Goal: Information Seeking & Learning: Learn about a topic

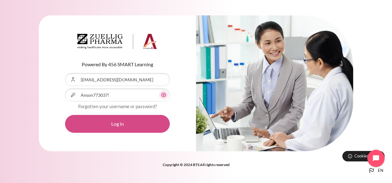
click at [154, 122] on button "Log in" at bounding box center [117, 124] width 105 height 18
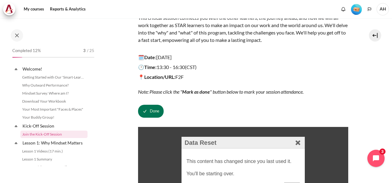
scroll to position [28, 0]
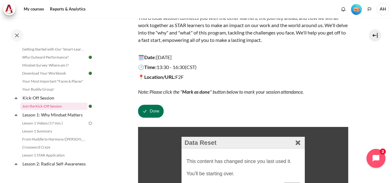
click at [378, 159] on icon "Open chat widget" at bounding box center [380, 159] width 10 height 10
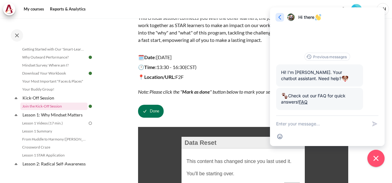
click at [279, 15] on icon "button" at bounding box center [280, 17] width 6 height 6
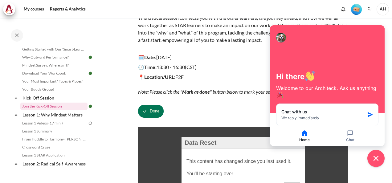
click at [99, 30] on section "My courses OPO TW B2 Kick-Off Session Join the Kick-Off Session Join the Kick-O…" at bounding box center [243, 86] width 289 height 316
click at [55, 55] on link "Why Outward Performance?" at bounding box center [53, 57] width 67 height 7
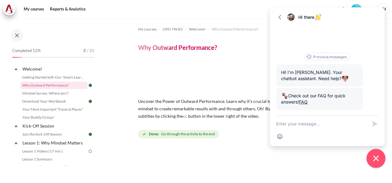
click at [376, 157] on icon "Close chat widget" at bounding box center [377, 159] width 6 height 6
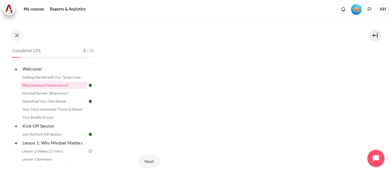
scroll to position [152, 0]
click at [54, 95] on link "Mindset Survey: Where am I?" at bounding box center [53, 93] width 67 height 7
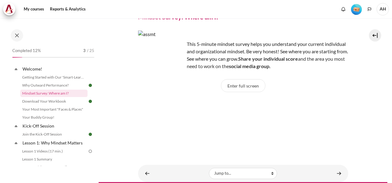
scroll to position [50, 0]
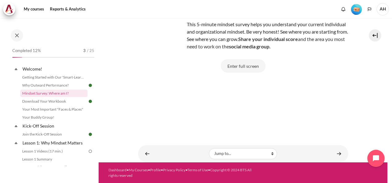
click at [244, 65] on button "Enter full screen" at bounding box center [243, 66] width 44 height 13
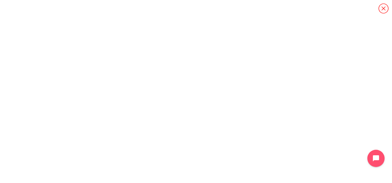
scroll to position [2, 0]
click at [386, 10] on icon "Content" at bounding box center [384, 8] width 10 height 10
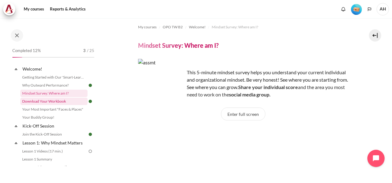
click at [58, 102] on link "Download Your Workbook" at bounding box center [53, 101] width 67 height 7
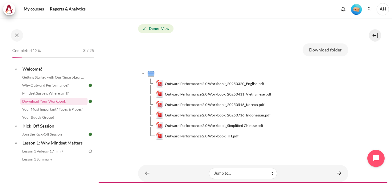
scroll to position [91, 0]
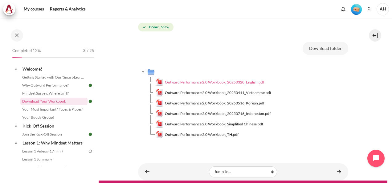
click at [177, 83] on span "Outward Performance 2.0 Workbook_20250320_English.pdf" at bounding box center [214, 83] width 99 height 6
click at [240, 123] on span "Outward Performance 2.0 Workbook_Simplified Chinese.pdf" at bounding box center [214, 125] width 98 height 6
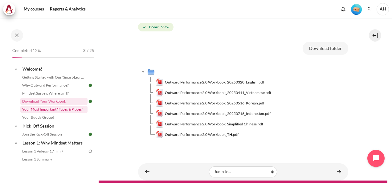
click at [40, 109] on link "Your Most Important "Faces & Places"" at bounding box center [53, 109] width 67 height 7
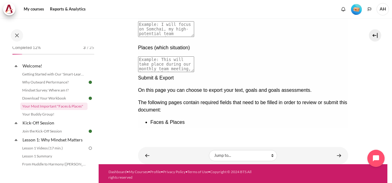
scroll to position [152, 0]
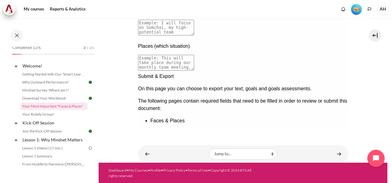
click at [335, 137] on div at bounding box center [243, 137] width 210 height 0
click at [337, 155] on link "Content" at bounding box center [339, 154] width 12 height 12
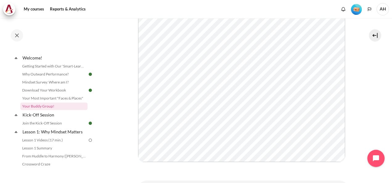
scroll to position [134, 0]
click at [36, 118] on link "Kick-Off Session" at bounding box center [55, 115] width 66 height 8
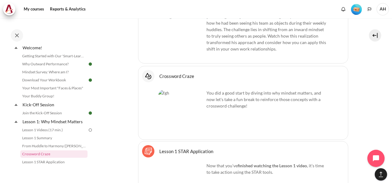
scroll to position [1112, 0]
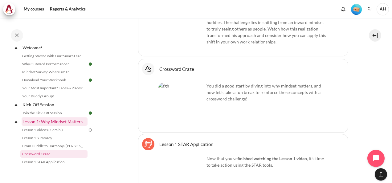
click at [44, 122] on link "Lesson 1: Why Mindset Matters" at bounding box center [55, 122] width 66 height 8
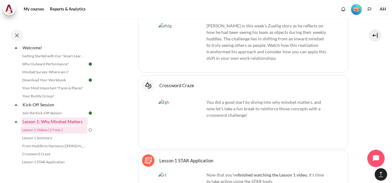
scroll to position [818, 0]
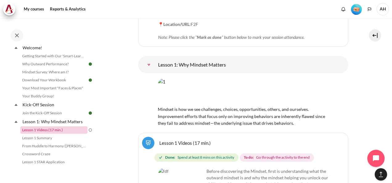
click at [36, 132] on link "Lesson 1 Videos (17 min.)" at bounding box center [53, 129] width 67 height 7
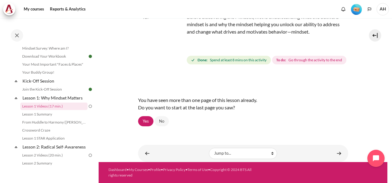
scroll to position [59, 0]
click at [173, 36] on img "Content" at bounding box center [161, 36] width 46 height 46
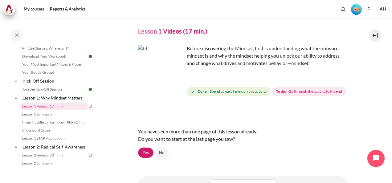
scroll to position [0, 0]
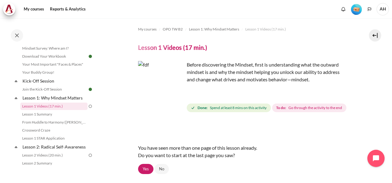
click at [149, 82] on img "Content" at bounding box center [161, 84] width 46 height 46
click at [192, 109] on icon "Completion requirements for Lesson 1 Videos (17 min.)" at bounding box center [193, 108] width 4 height 4
click at [175, 96] on img "Content" at bounding box center [161, 84] width 46 height 46
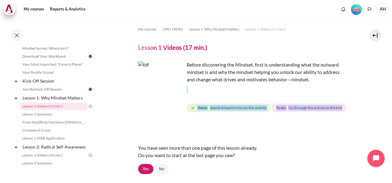
drag, startPoint x: 388, startPoint y: 92, endPoint x: 388, endPoint y: 96, distance: 4.3
click at [388, 96] on div "My courses OPO TW B2 Lesson 1: Why Mindset Matters Lesson 1 Videos (17 min.) Le…" at bounding box center [196, 100] width 392 height 165
click at [46, 105] on link "Lesson 1 Videos (17 min.)" at bounding box center [53, 106] width 67 height 7
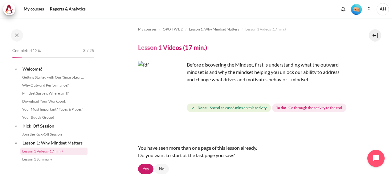
scroll to position [45, 0]
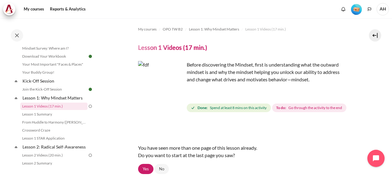
click at [174, 97] on img "Content" at bounding box center [161, 84] width 46 height 46
click at [88, 107] on img at bounding box center [91, 107] width 6 height 6
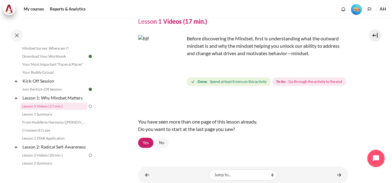
scroll to position [27, 0]
click at [147, 148] on link "Yes" at bounding box center [145, 142] width 15 height 10
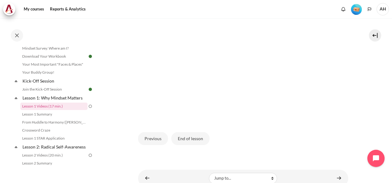
scroll to position [193, 0]
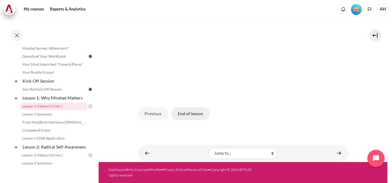
click at [192, 114] on button "End of lesson" at bounding box center [191, 113] width 38 height 13
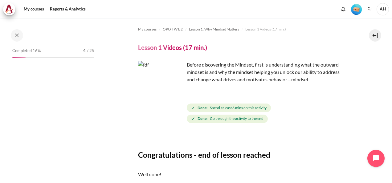
scroll to position [45, 0]
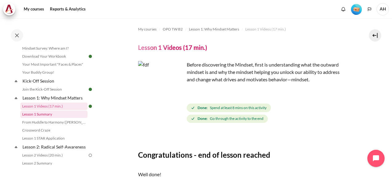
click at [33, 115] on link "Lesson 1 Summary" at bounding box center [53, 114] width 67 height 7
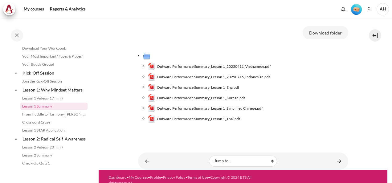
scroll to position [61, 0]
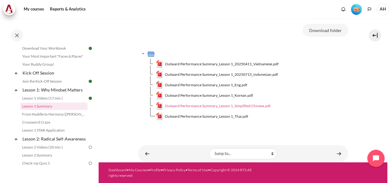
click at [221, 105] on span "Outward Performance Summary_Lesson 1_Simplified Chinese.pdf" at bounding box center [218, 106] width 106 height 6
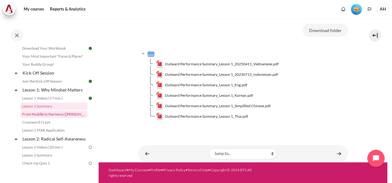
click at [50, 115] on link "From Huddle to Harmony ([PERSON_NAME]'s Story)" at bounding box center [53, 114] width 67 height 7
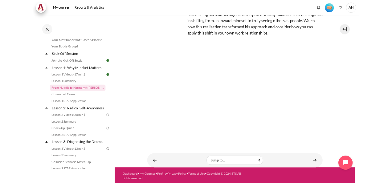
scroll to position [51, 0]
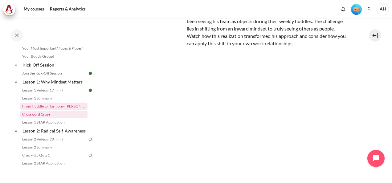
click at [47, 115] on link "Crossword Craze" at bounding box center [53, 114] width 67 height 7
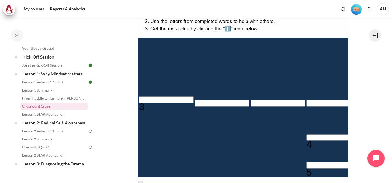
scroll to position [113, 0]
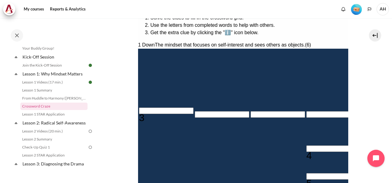
type input "ㄛ＿＿＿＿＿"
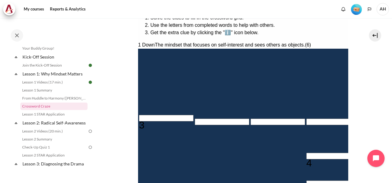
type input "I＿＿＿＿＿"
type input "IN＿＿＿＿"
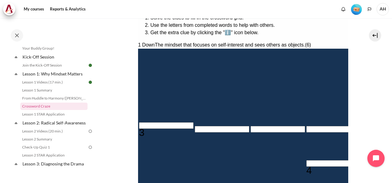
type input "INW＿＿＿"
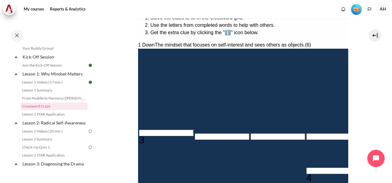
type input "INWA＿＿"
type input "＿＿＿＿＿＿＿R"
type input "INWAR＿"
type input "INWARD"
click at [149, 130] on input "Crossword grid. Use arrow keys to navigate and the keyboard to enter characters…" at bounding box center [166, 133] width 55 height 6
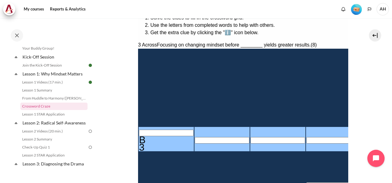
type input "B＿＿＿＿＿＿R"
type input "BE＿＿＿＿＿R"
type input "BEH＿＿＿＿R"
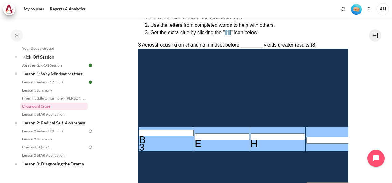
type input "BEHA＿＿＿R"
type input "BEHAV＿＿R"
type input "BEHAVI＿R"
type input "＿I＿＿＿＿＿"
type input "BEHAVIOR"
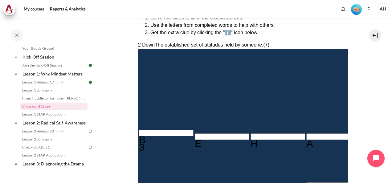
type input "MI＿＿＿＿＿"
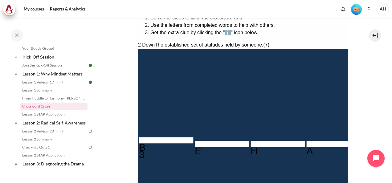
type input "MIN＿＿＿＿"
type input "MIND＿＿＿"
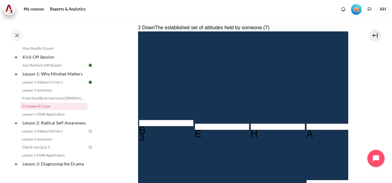
type input "＿＿S＿＿＿＿"
type input "MINDS＿＿"
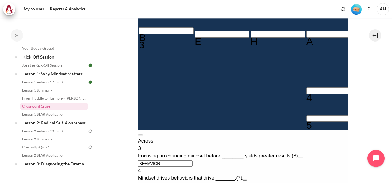
type input "MINDSE＿"
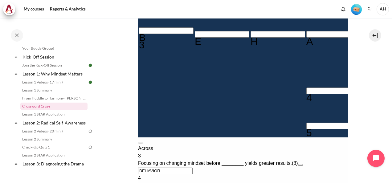
type input "＿＿T＿＿＿＿"
type input "MINDSET"
click at [306, 88] on input "Crossword grid. Use arrow keys to navigate and the keyboard to enter characters…" at bounding box center [333, 91] width 55 height 6
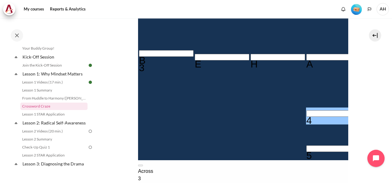
scroll to position [204, 0]
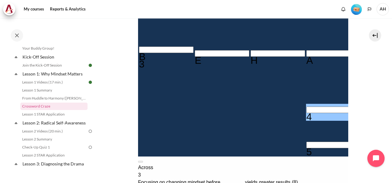
click at [306, 142] on input "Crossword grid. Use arrow keys to navigate and the keyboard to enter characters…" at bounding box center [333, 145] width 55 height 6
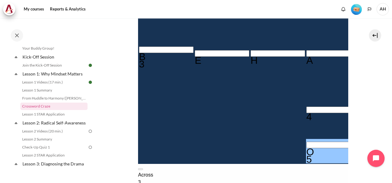
type input "O＿T＿＿＿＿"
type input "OUT＿＿＿＿"
type input "OUTW＿＿＿"
type input "OUTWA＿＿"
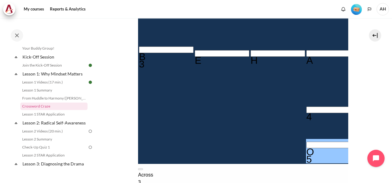
type input "OUTWAR＿"
type input "OUTWARD"
click at [306, 107] on input "Row 8, Column 4. 4 Across. Mindset drives behaviors that drive _______., Letter…" at bounding box center [333, 110] width 55 height 6
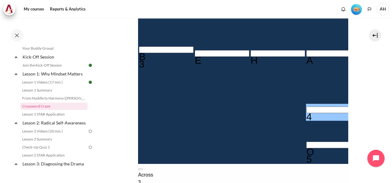
type input "B＿S＿＿＿＿"
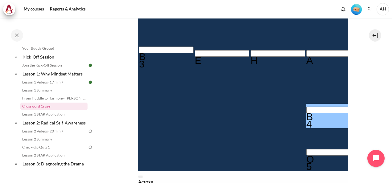
type input "BES＿＿＿＿"
type input "BESU＿＿＿"
type input "BESUL＿＿"
type input "BESULT＿"
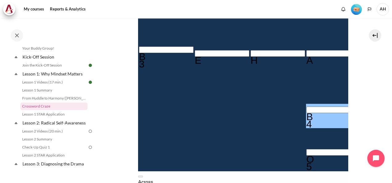
type input "BESULTS"
click at [366, 98] on section "My courses OPO TW B2 Lesson 1: Why Mindset Matters Crossword Craze Crossword Cr…" at bounding box center [243, 76] width 289 height 523
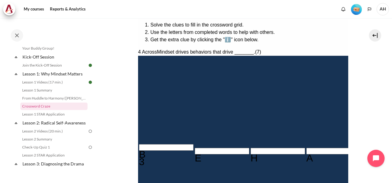
scroll to position [104, 0]
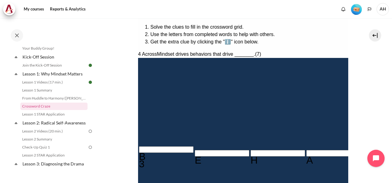
click at [218, 52] on span "Mindset drives behaviors that drive _______." at bounding box center [206, 54] width 98 height 5
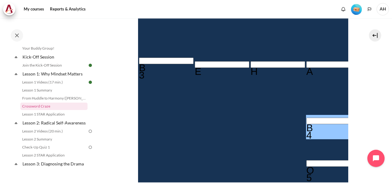
scroll to position [202, 0]
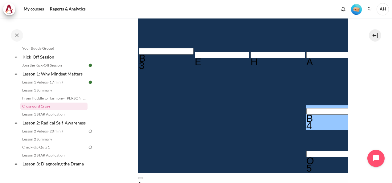
click at [377, 105] on section "My courses OPO TW B2 Lesson 1: Why Mindset Matters Crossword Craze Crossword Cr…" at bounding box center [243, 77] width 289 height 523
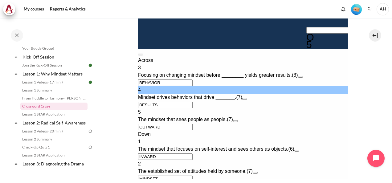
scroll to position [327, 0]
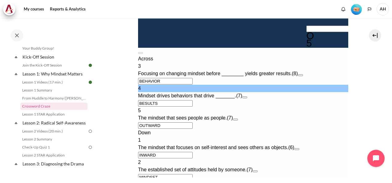
click at [155, 182] on button "Check Check the characters. The responses will be marked as correct, incorrect,…" at bounding box center [146, 185] width 17 height 6
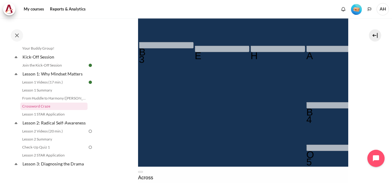
scroll to position [209, 0]
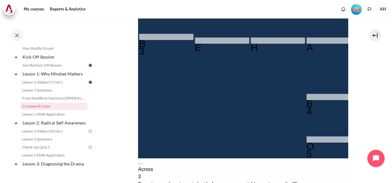
click at [306, 100] on div "B" at bounding box center [333, 103] width 55 height 7
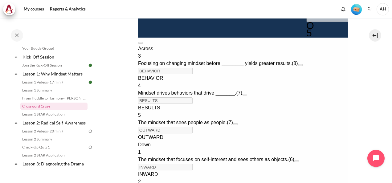
scroll to position [337, 0]
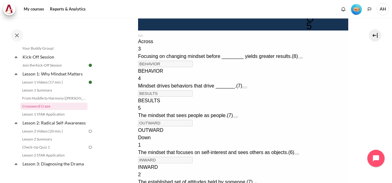
click at [171, 97] on div "BESULTS" at bounding box center [243, 100] width 210 height 7
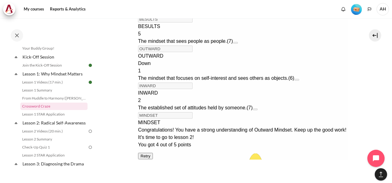
scroll to position [415, 0]
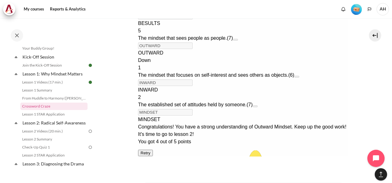
click at [153, 153] on button "Retry Retry the task. Reset all responses and start the task over again." at bounding box center [145, 153] width 15 height 6
type input "＿＿＿＿＿＿＿＿"
type input "＿＿＿＿＿＿＿"
type input "＿＿＿＿＿＿"
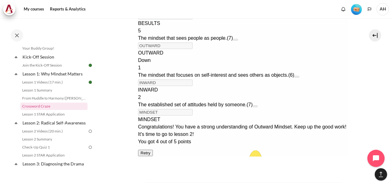
type input "＿＿＿＿＿＿＿"
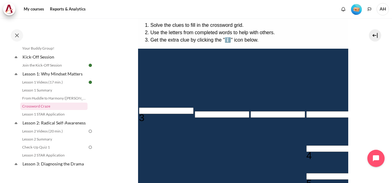
scroll to position [103, 0]
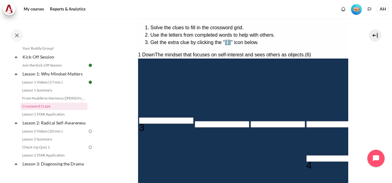
type input "I＿＿＿＿＿"
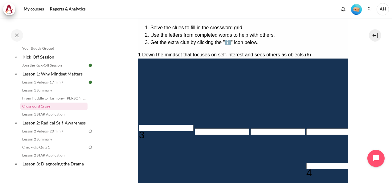
type input "IN＿＿＿＿"
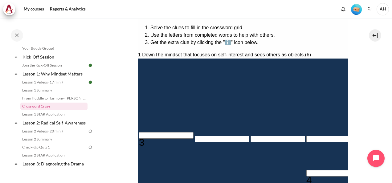
type input "INW＿＿＿"
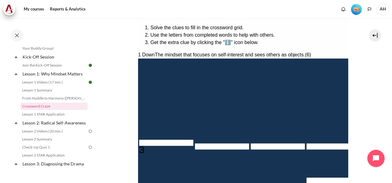
type input "INWA＿＿"
type input "＿＿＿＿＿＿＿R"
type input "INWAR＿"
type input "INWARD"
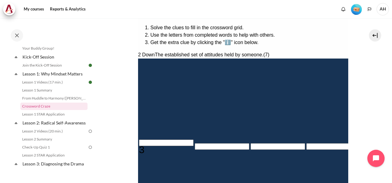
type input "M＿＿＿＿＿＿"
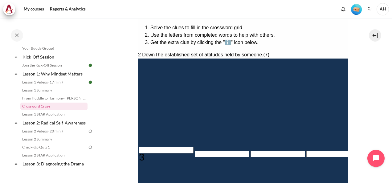
type input "＿＿＿＿＿I＿R"
type input "MI＿＿＿＿＿"
type input "MIN＿＿＿＿"
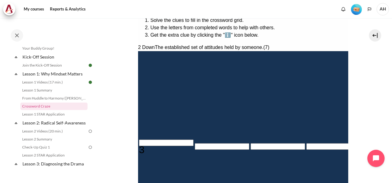
type input "MIND＿＿＿"
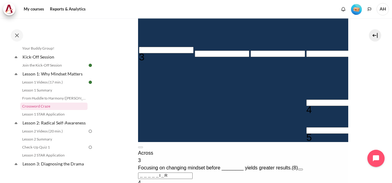
type input "＿＿S＿＿＿＿"
type input "MINDS＿＿"
type input "MINDSE＿"
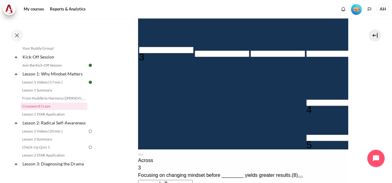
type input "＿＿T＿＿＿＿"
type input "MINDSET"
click at [153, 47] on input "Row 5, Column 1. 3 Across. Focusing on changing mindset before ________ yields …" at bounding box center [166, 50] width 55 height 6
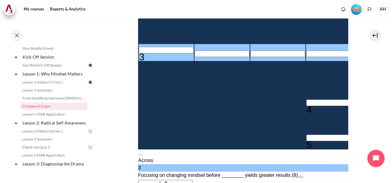
type input "B＿＿＿＿I＿R"
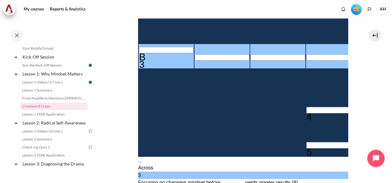
type input "BE＿＿＿I＿R"
type input "BEH＿＿I＿R"
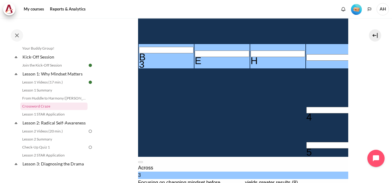
type input "BEHA＿I＿R"
type input "BEHAVI＿R"
type input "BEHAVIOR"
click at [306, 107] on input "Row 8, Column 4. 4 Across. Mindset drives behaviors that drive _______., Letter…" at bounding box center [333, 110] width 55 height 6
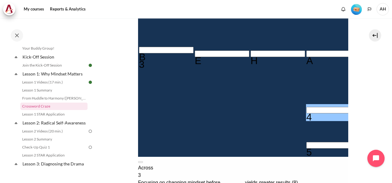
type input "R＿S＿＿＿＿"
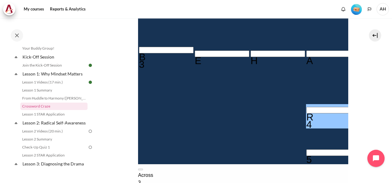
type input "RES＿＿＿＿"
type input "RESU＿＿＿"
type input "RESUT＿＿"
type input "RESUL＿＿"
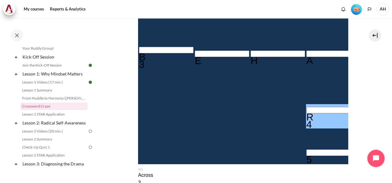
type input "RESULT＿"
type input "RESULTS"
click at [306, 150] on input "Row 10, Column 4. 5 Across. The mindset that sees people as people., Letter 1 o…" at bounding box center [333, 153] width 55 height 6
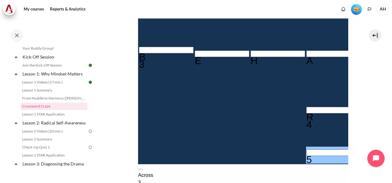
type input "O＿T＿＿＿＿"
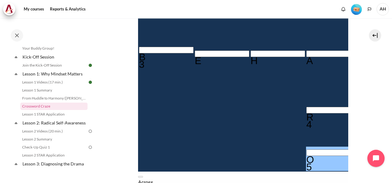
type input "OUT＿＿＿＿"
type input "OUTW＿＿＿"
type input "OUTWA＿＿"
type input "OUTWAR＿"
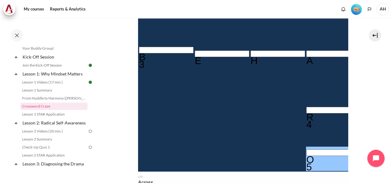
type input "OUTWARD"
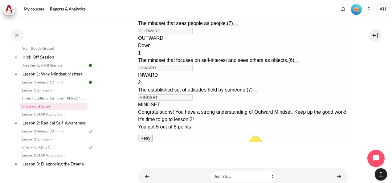
scroll to position [443, 0]
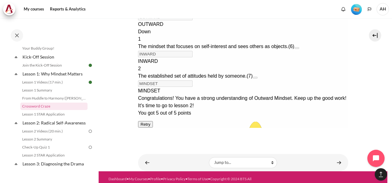
click at [153, 124] on button "Retry Retry the task. Reset all responses and start the task over again." at bounding box center [145, 124] width 15 height 6
type input "＿＿＿＿＿＿＿＿"
type input "＿＿＿＿＿＿＿"
type input "＿＿＿＿＿＿"
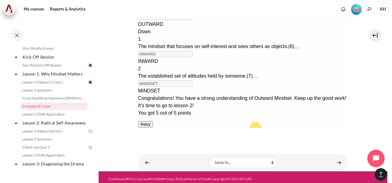
type input "＿＿＿＿＿＿＿"
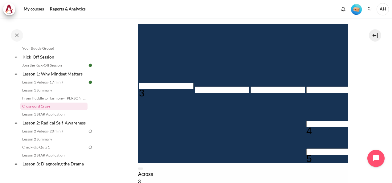
scroll to position [92, 0]
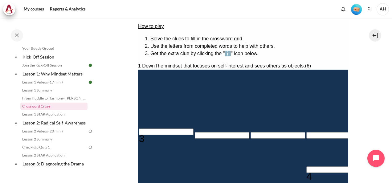
type input "I＿＿＿＿＿"
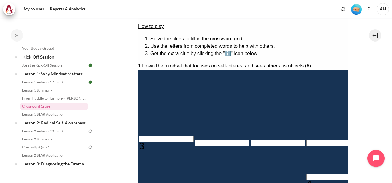
type input "IN＿＿＿＿"
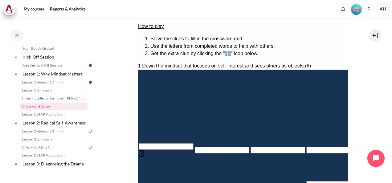
type input "INW＿＿＿"
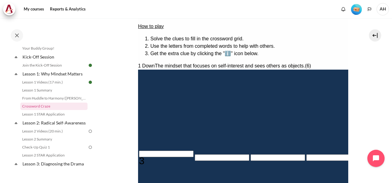
type input "INWA＿＿"
type input "＿＿＿＿＿＿＿R"
type input "INWAR＿"
type input "INWARD"
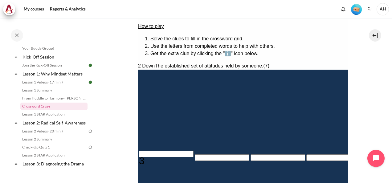
type input "M＿＿＿＿＿＿"
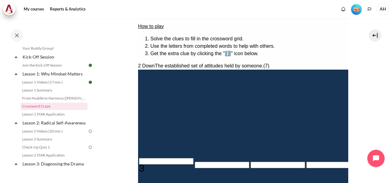
type input "＿＿＿＿＿I＿R"
type input "MI＿＿＿＿＿"
type input "MIN＿＿＿＿"
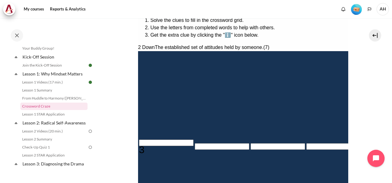
type input "MIND＿＿＿"
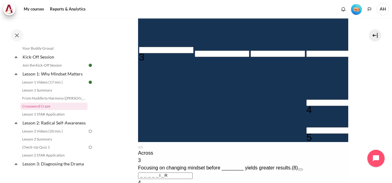
type input "＿＿S＿＿＿＿"
type input "MINDS＿＿"
type input "MINDSE＿"
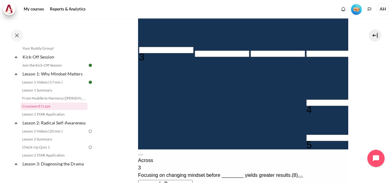
type input "＿＿T＿＿＿＿"
type input "MINDSET"
click at [156, 47] on input "Row 5, Column 1. 3 Across. Focusing on changing mindset before ________ yields …" at bounding box center [166, 50] width 55 height 6
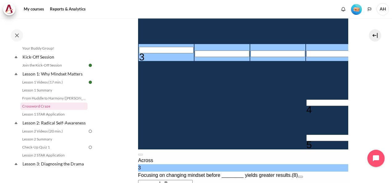
click at [306, 100] on input "Row 8, Column 4. 4 Across. Mindset drives behaviors that drive _______., Letter…" at bounding box center [333, 103] width 55 height 6
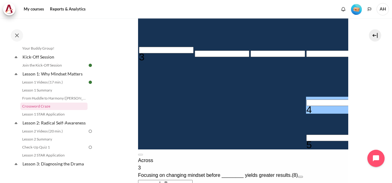
type input "R＿S＿＿＿＿"
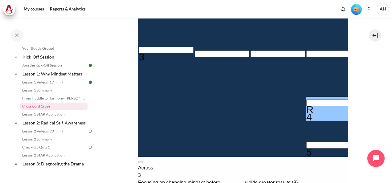
type input "RES＿＿＿＿"
type input "RESU＿＿＿"
type input "RESUL＿＿"
type input "RESULT＿"
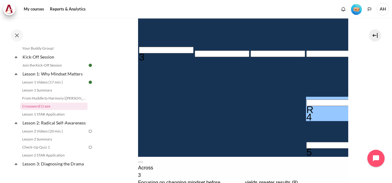
type input "RESULTS"
click at [306, 142] on input "Row 10, Column 4. 5 Across. The mindset that sees people as people., Letter 1 o…" at bounding box center [333, 145] width 55 height 6
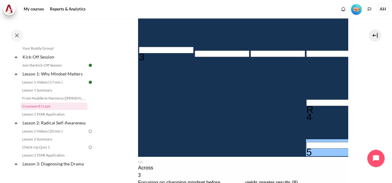
type input "O＿T＿＿＿＿"
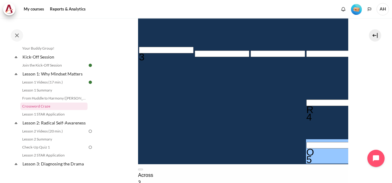
type input "OUT＿＿＿＿"
type input "OUTW＿＿＿"
type input "OUTWA＿＿"
type input "OUTWAR＿"
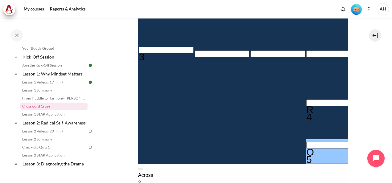
click at [154, 47] on input "Row 5, Column 1. 3 Across. Focusing on changing mindset before ________ yields …" at bounding box center [166, 50] width 55 height 6
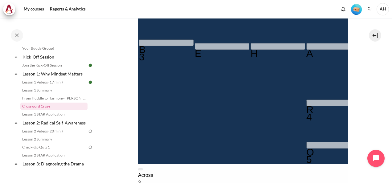
click at [357, 91] on section "My courses OPO TW B2 Lesson 1: Why Mindset Matters Crossword Craze Crossword Cr…" at bounding box center [243, 113] width 289 height 597
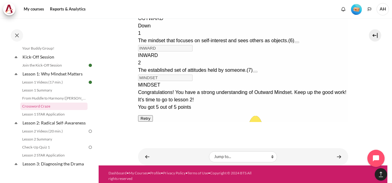
scroll to position [452, 0]
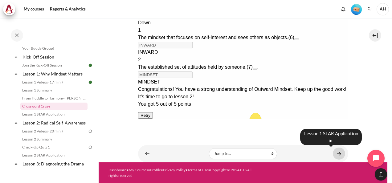
click at [336, 155] on link "Content" at bounding box center [339, 154] width 12 height 12
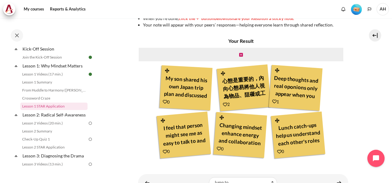
scroll to position [235, 0]
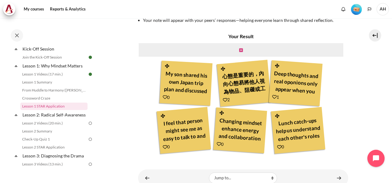
click at [239, 49] on icon "Content" at bounding box center [241, 50] width 4 height 4
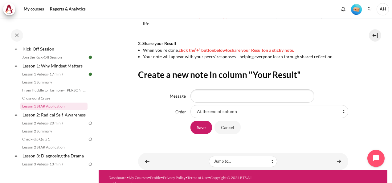
scroll to position [206, 0]
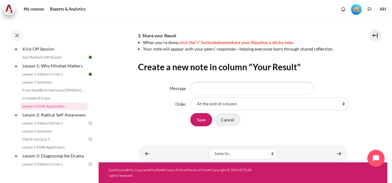
click at [234, 120] on input "Cancel" at bounding box center [228, 119] width 26 height 13
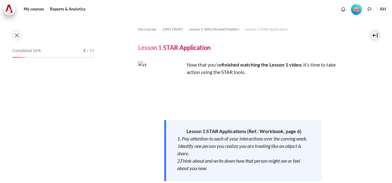
scroll to position [77, 0]
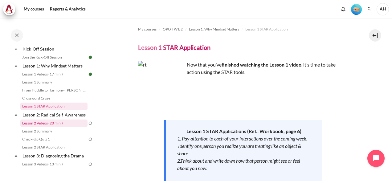
click at [51, 127] on link "Lesson 2 Videos (20 min.)" at bounding box center [53, 123] width 67 height 7
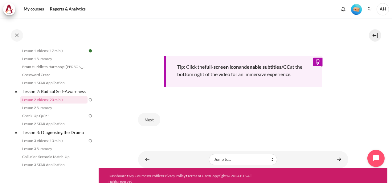
scroll to position [260, 0]
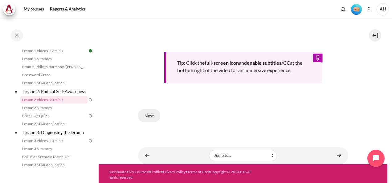
click at [148, 114] on button "Next" at bounding box center [149, 115] width 22 height 13
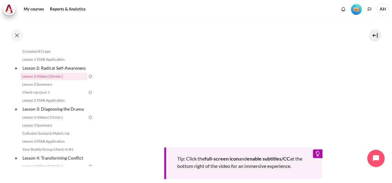
scroll to position [116, 0]
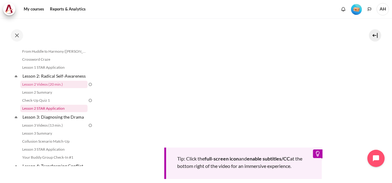
click at [43, 112] on link "Lesson 2 STAR Application" at bounding box center [53, 108] width 67 height 7
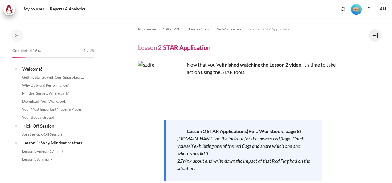
scroll to position [125, 0]
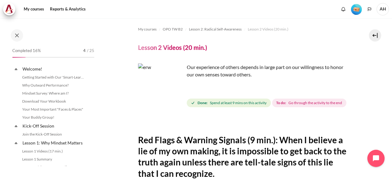
scroll to position [101, 0]
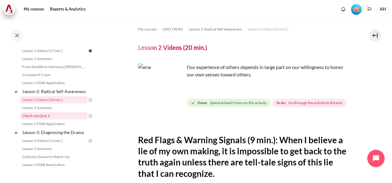
click at [43, 120] on link "Check-Up Quiz 1" at bounding box center [53, 115] width 67 height 7
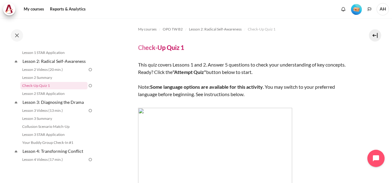
scroll to position [121, 0]
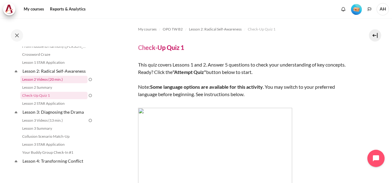
click at [40, 83] on link "Lesson 2 Videos (20 min.)" at bounding box center [53, 79] width 67 height 7
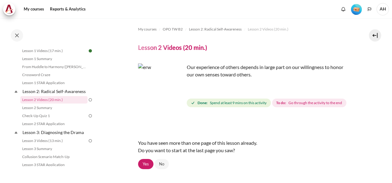
scroll to position [54, 0]
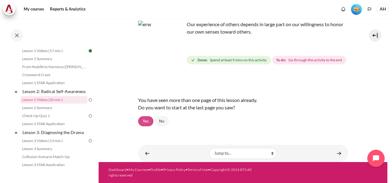
click at [143, 120] on link "Yes" at bounding box center [145, 121] width 15 height 10
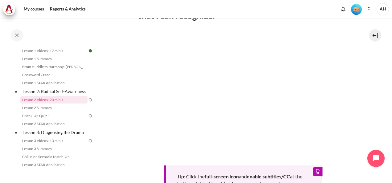
scroll to position [156, 0]
